Goal: Navigation & Orientation: Go to known website

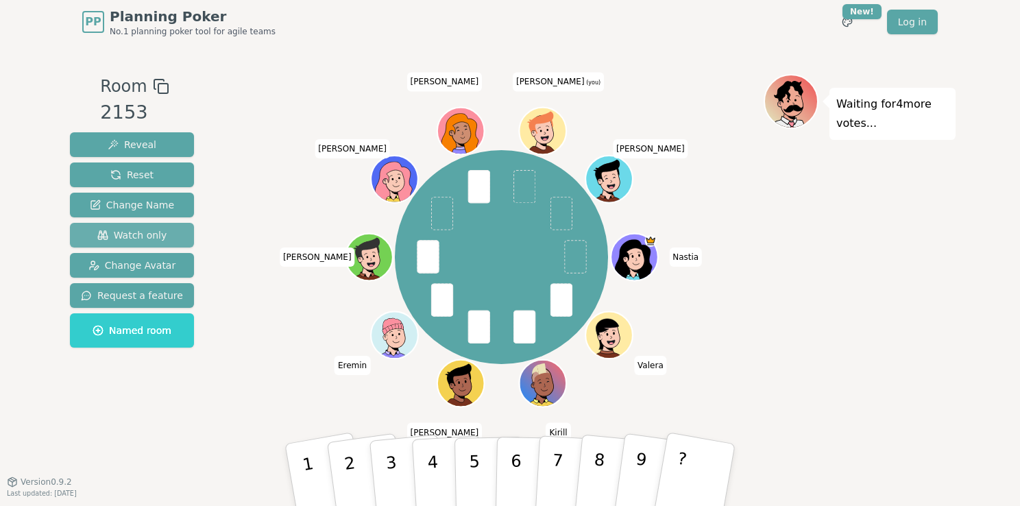
click at [128, 228] on span "Watch only" at bounding box center [132, 235] width 70 height 14
